Goal: Task Accomplishment & Management: Complete application form

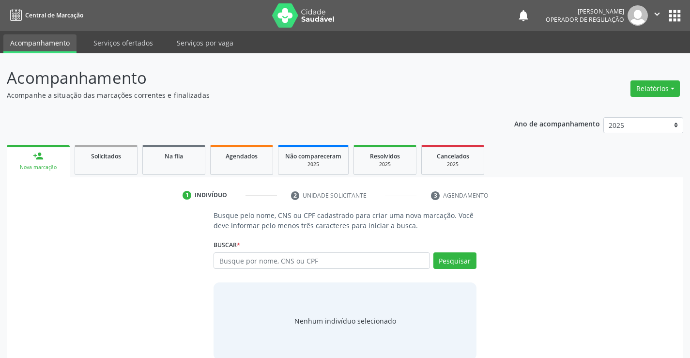
click at [246, 259] on input "text" at bounding box center [322, 260] width 216 height 16
type input "704406378605010"
click at [460, 263] on button "Pesquisar" at bounding box center [454, 260] width 43 height 16
type input "704406378605010"
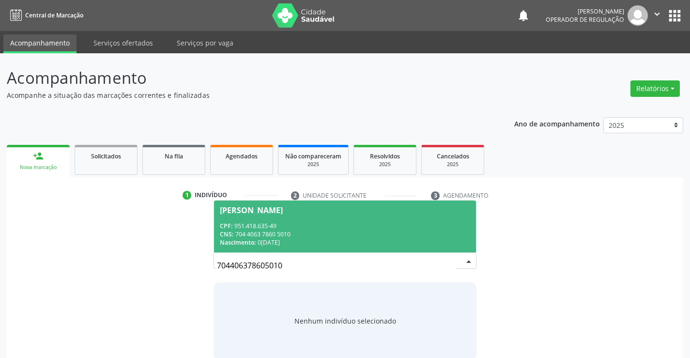
click at [252, 218] on span "[PERSON_NAME] CPF: 951.418.635-49 CNS: 704 4063 7860 5010 Nascimento: [DATE]" at bounding box center [345, 227] width 262 height 52
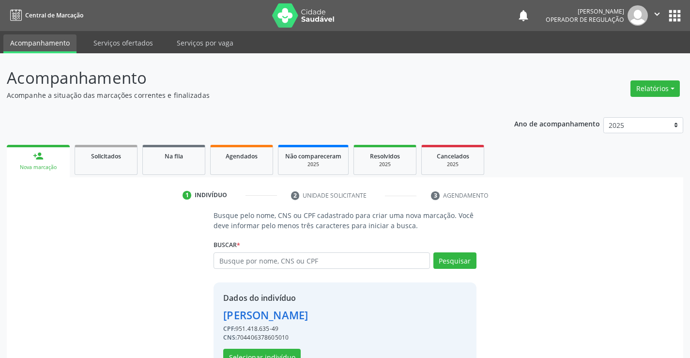
scroll to position [31, 0]
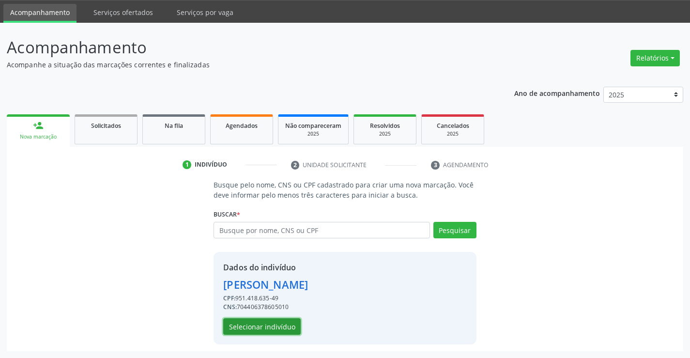
click at [259, 327] on button "Selecionar indivíduo" at bounding box center [261, 326] width 77 height 16
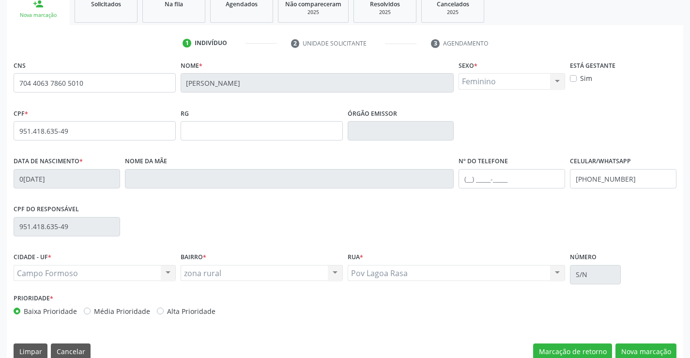
scroll to position [167, 0]
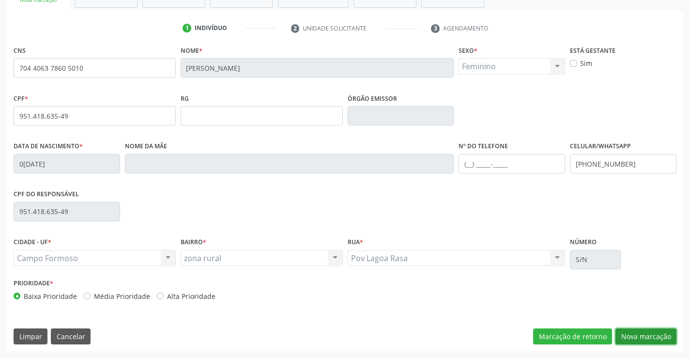
click at [635, 336] on button "Nova marcação" at bounding box center [646, 336] width 61 height 16
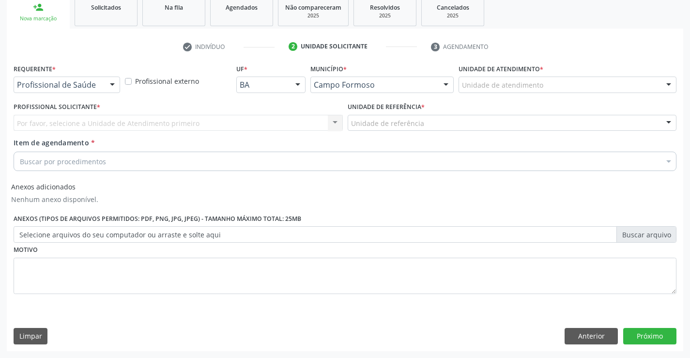
scroll to position [149, 0]
click at [114, 84] on div at bounding box center [112, 85] width 15 height 16
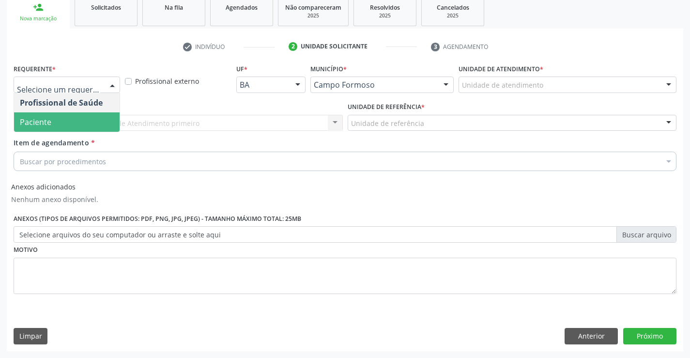
click at [31, 123] on span "Paciente" at bounding box center [35, 122] width 31 height 11
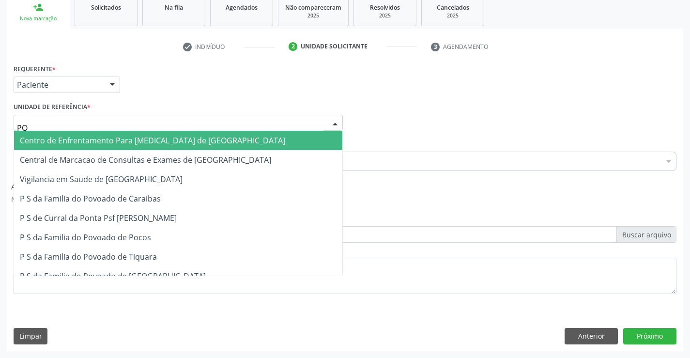
type input "POC"
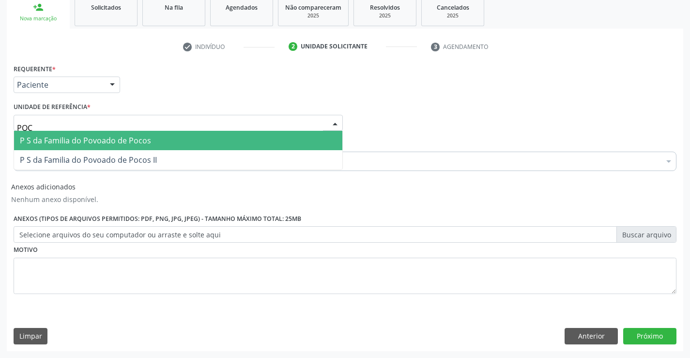
click at [106, 140] on span "P S da Familia do Povoado de Pocos" at bounding box center [85, 140] width 131 height 11
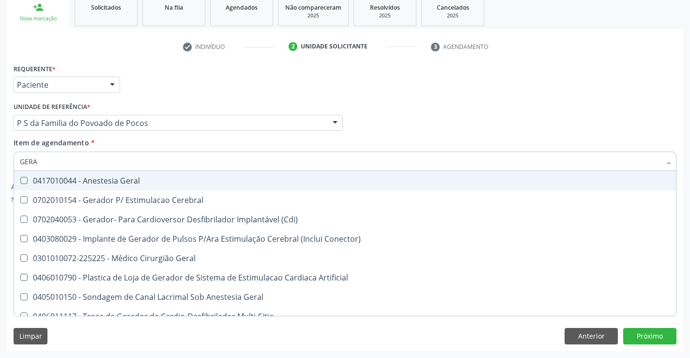
type input "GERAL"
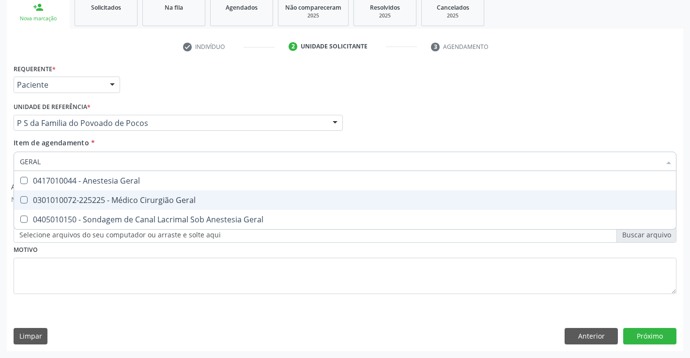
click at [130, 196] on div "0301010072-225225 - Médico Cirurgião Geral" at bounding box center [345, 200] width 650 height 8
checkbox Geral "true"
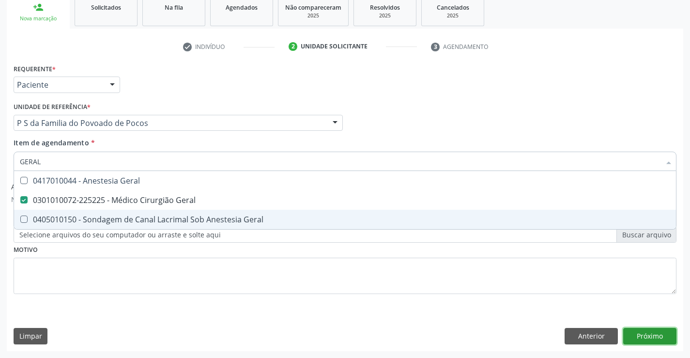
click at [655, 338] on button "Próximo" at bounding box center [649, 336] width 53 height 16
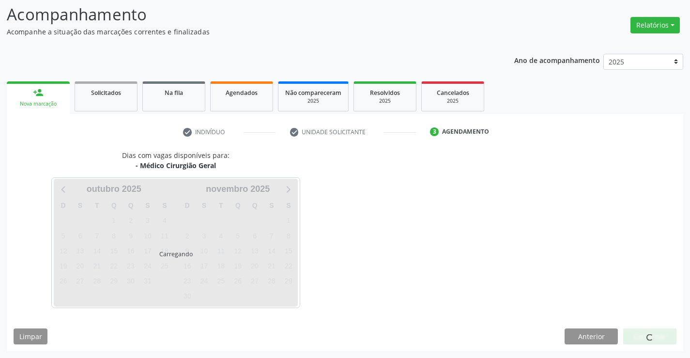
scroll to position [63, 0]
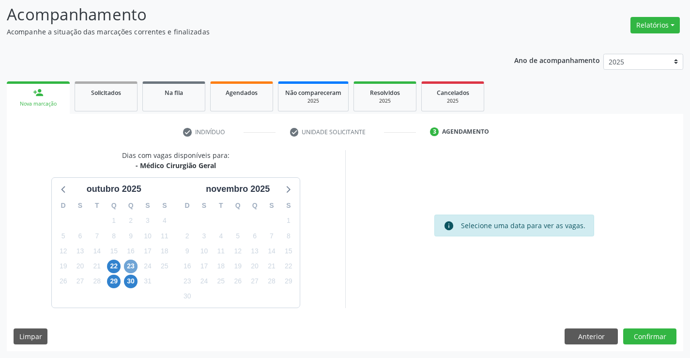
click at [130, 263] on span "23" at bounding box center [131, 267] width 14 height 14
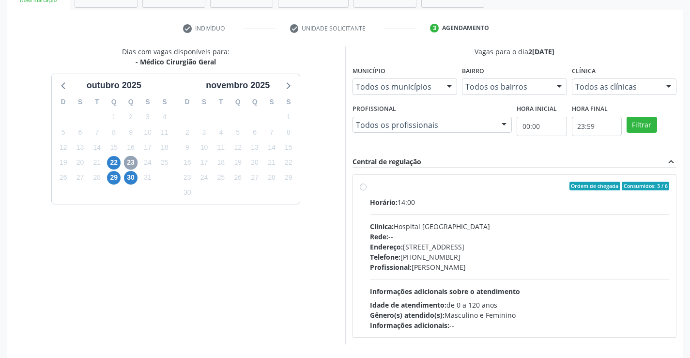
scroll to position [182, 0]
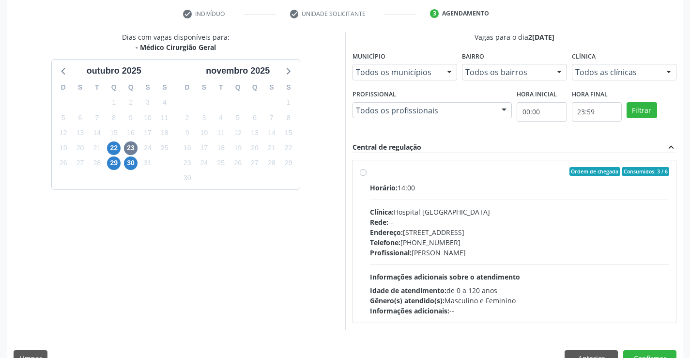
click at [370, 170] on label "Ordem de chegada Consumidos: 3 / 6 Horário: 14:00 Clínica: Hospital [GEOGRAPHIC…" at bounding box center [520, 241] width 300 height 149
click at [360, 170] on input "Ordem de chegada Consumidos: 3 / 6 Horário: 14:00 Clínica: Hospital [GEOGRAPHIC…" at bounding box center [363, 171] width 7 height 9
radio input "true"
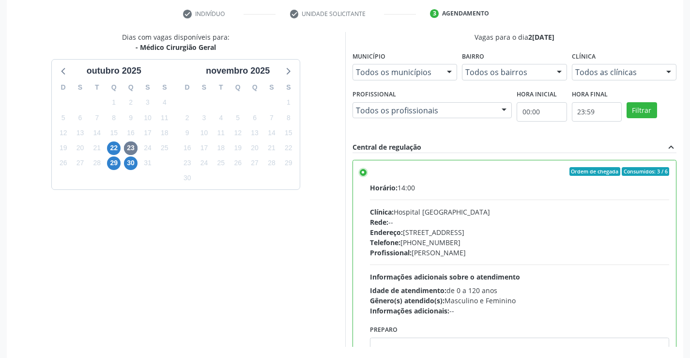
scroll to position [221, 0]
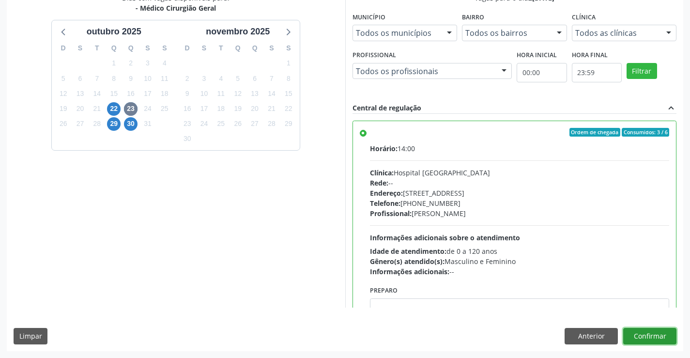
click at [642, 340] on button "Confirmar" at bounding box center [649, 336] width 53 height 16
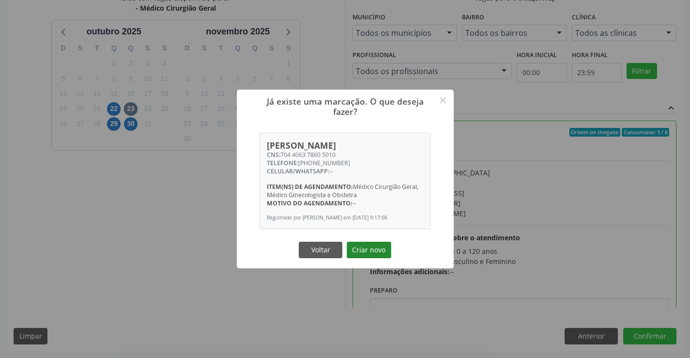
click at [363, 248] on button "Criar novo" at bounding box center [369, 250] width 45 height 16
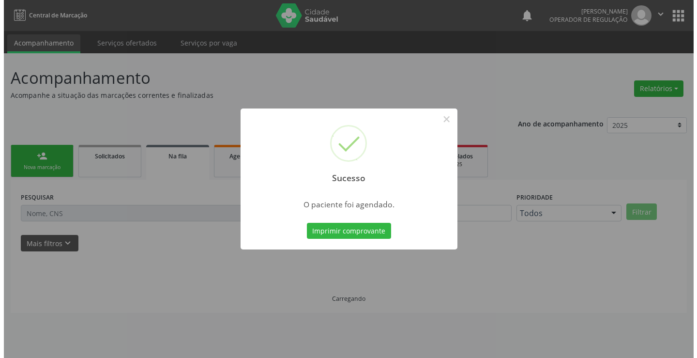
scroll to position [0, 0]
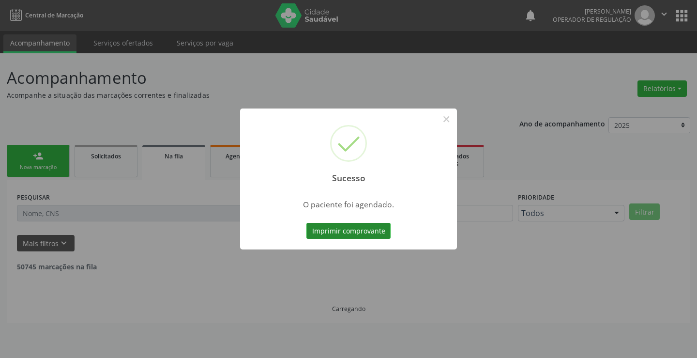
click at [352, 231] on button "Imprimir comprovante" at bounding box center [349, 231] width 84 height 16
